Goal: Task Accomplishment & Management: Manage account settings

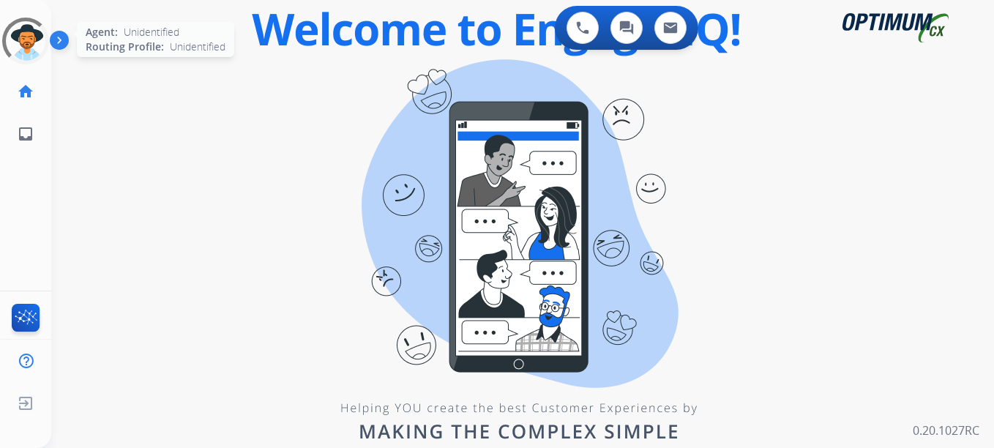
click at [21, 34] on div at bounding box center [25, 41] width 47 height 47
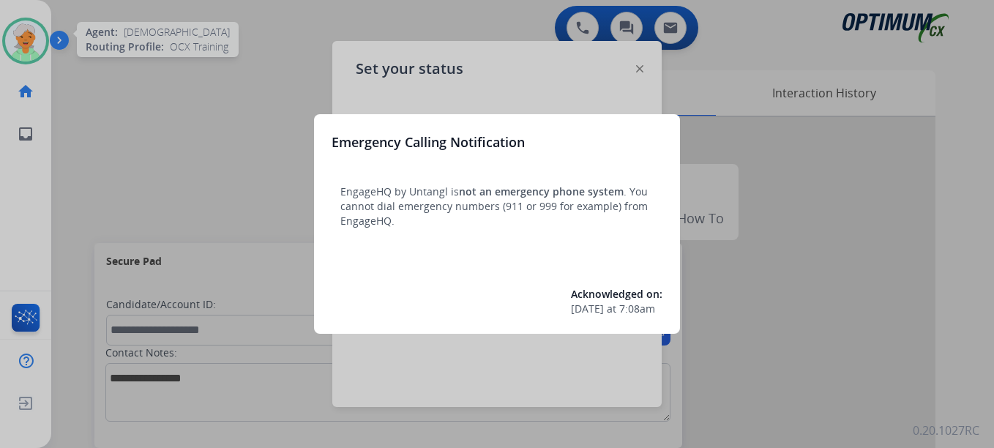
click at [37, 25] on div at bounding box center [497, 224] width 994 height 448
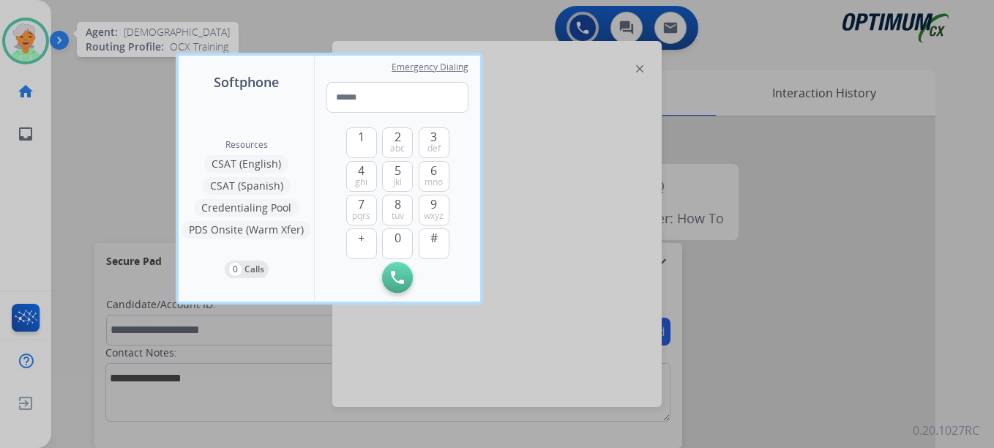
click at [36, 44] on div at bounding box center [497, 224] width 994 height 448
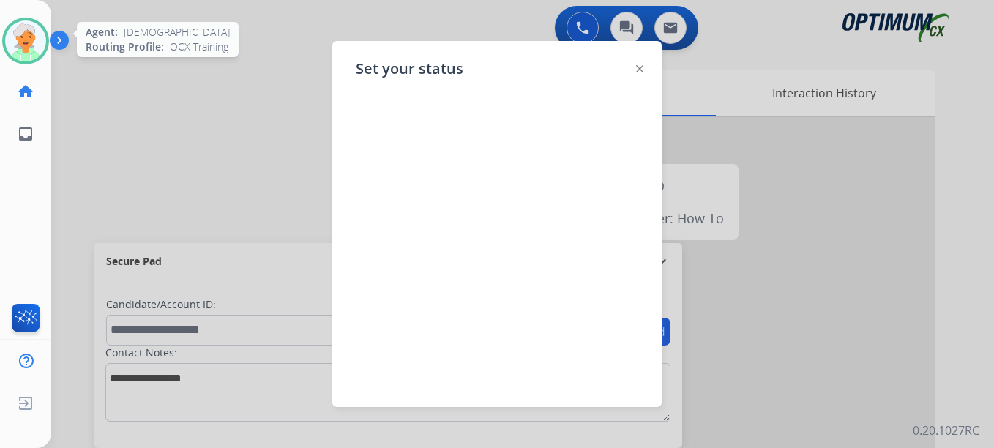
click at [18, 45] on img at bounding box center [25, 40] width 41 height 41
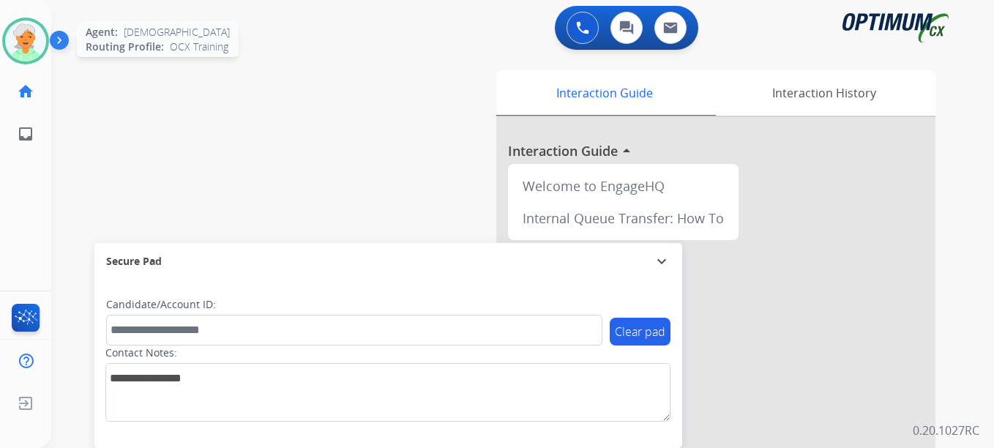
click at [18, 45] on img at bounding box center [25, 40] width 41 height 41
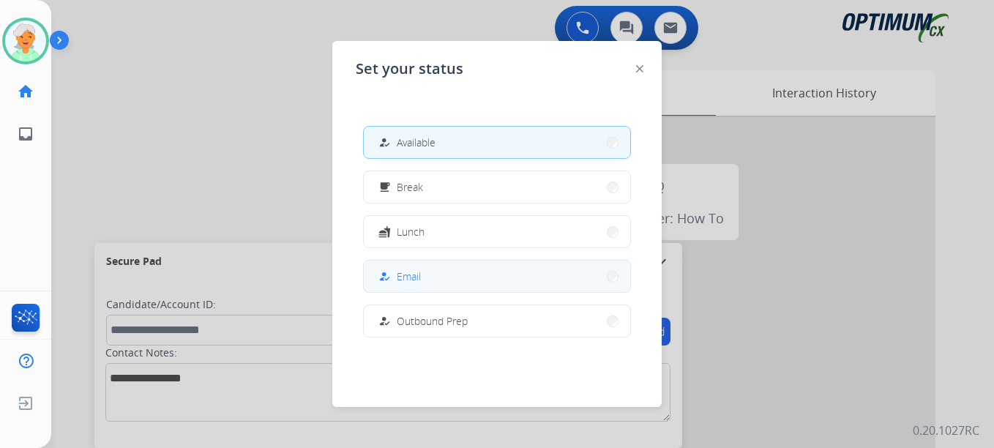
click at [413, 279] on span "Email" at bounding box center [409, 276] width 24 height 15
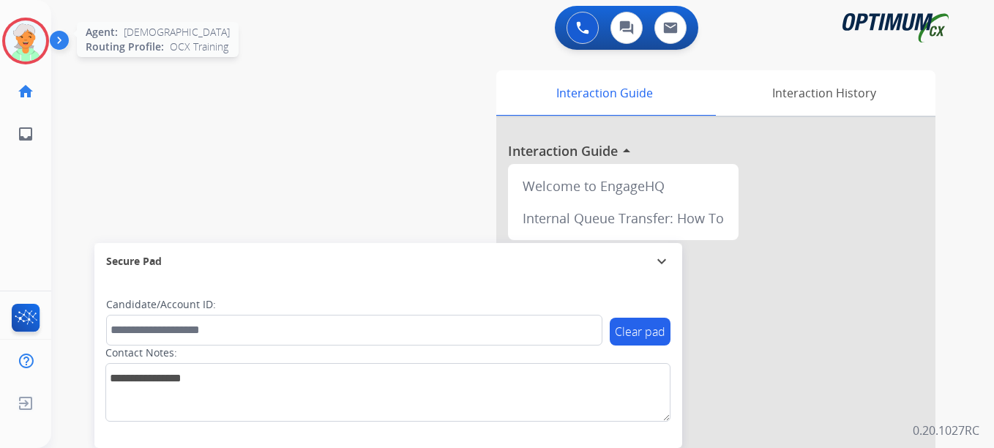
click at [27, 29] on img at bounding box center [25, 40] width 41 height 41
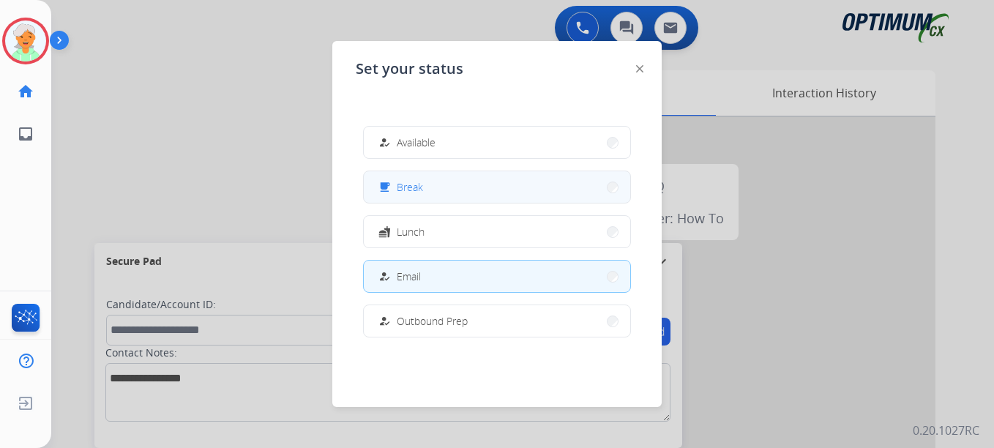
click at [437, 188] on button "free_breakfast Break" at bounding box center [497, 186] width 266 height 31
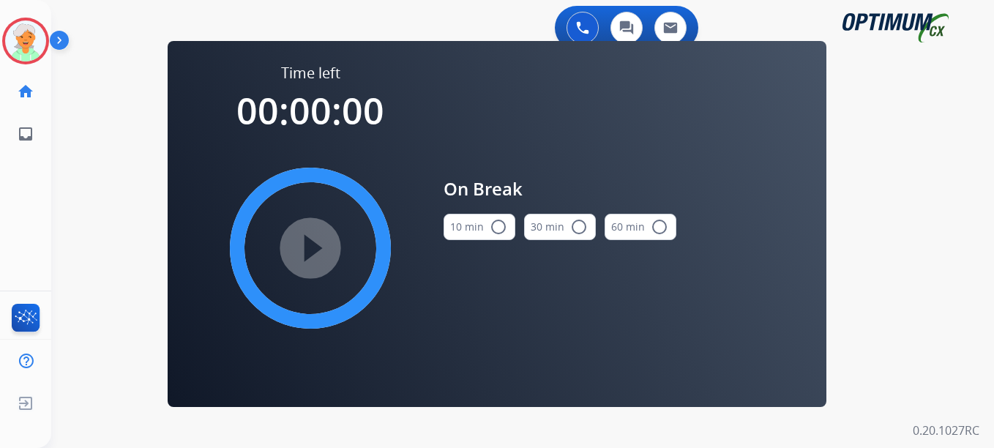
click at [496, 224] on mat-icon "radio_button_unchecked" at bounding box center [499, 227] width 18 height 18
click at [308, 250] on mat-icon "play_circle_filled" at bounding box center [311, 248] width 18 height 18
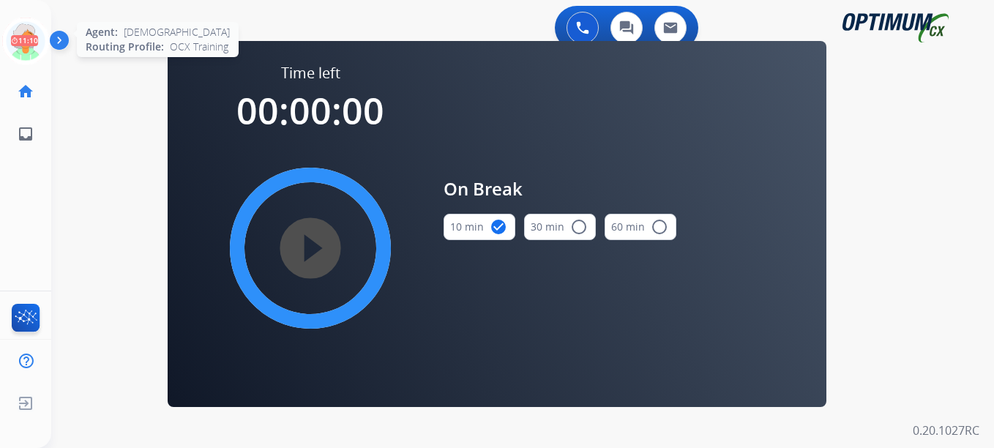
click at [34, 47] on icon at bounding box center [26, 42] width 48 height 48
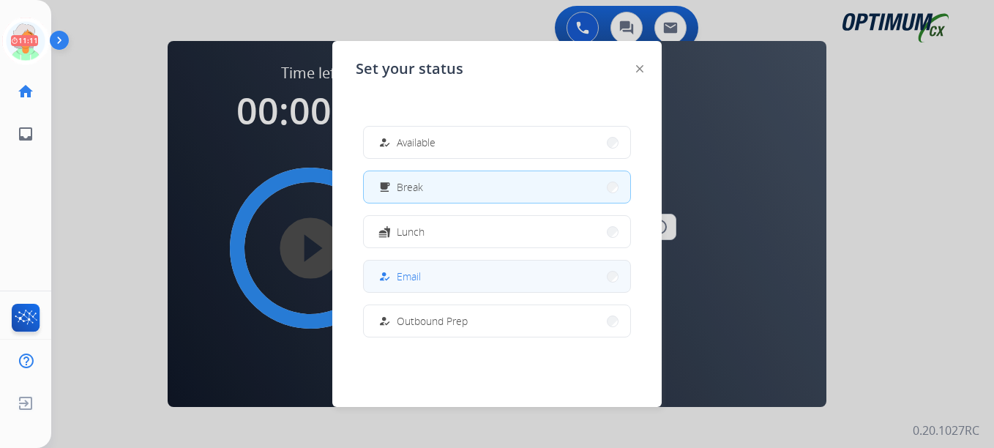
click at [416, 283] on span "Email" at bounding box center [409, 276] width 24 height 15
